Goal: Task Accomplishment & Management: Use online tool/utility

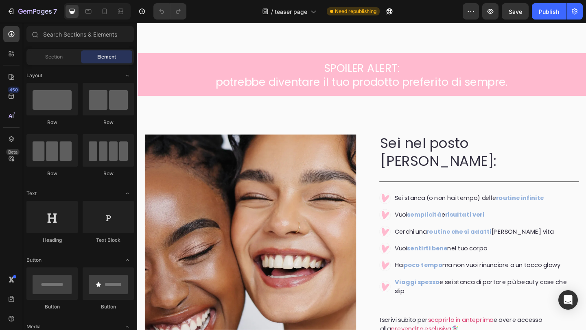
scroll to position [1187, 0]
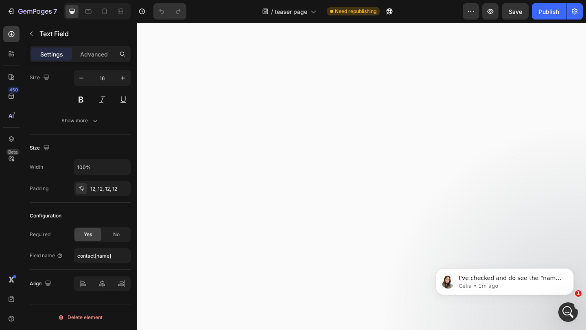
scroll to position [0, 0]
